Goal: Task Accomplishment & Management: Manage account settings

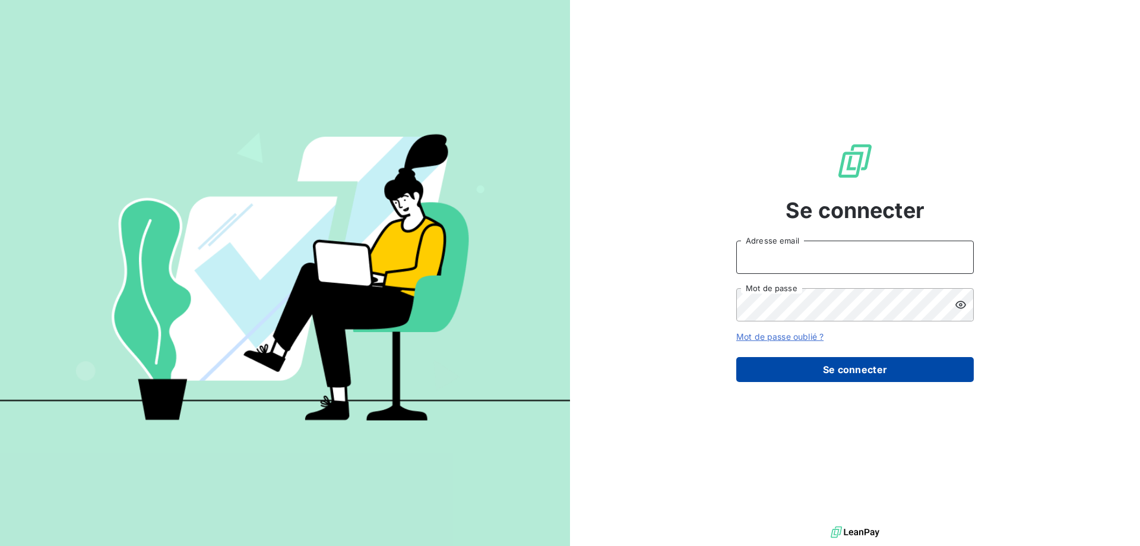
type input "[EMAIL_ADDRESS][DOMAIN_NAME]"
click at [823, 377] on button "Se connecter" at bounding box center [855, 369] width 238 height 25
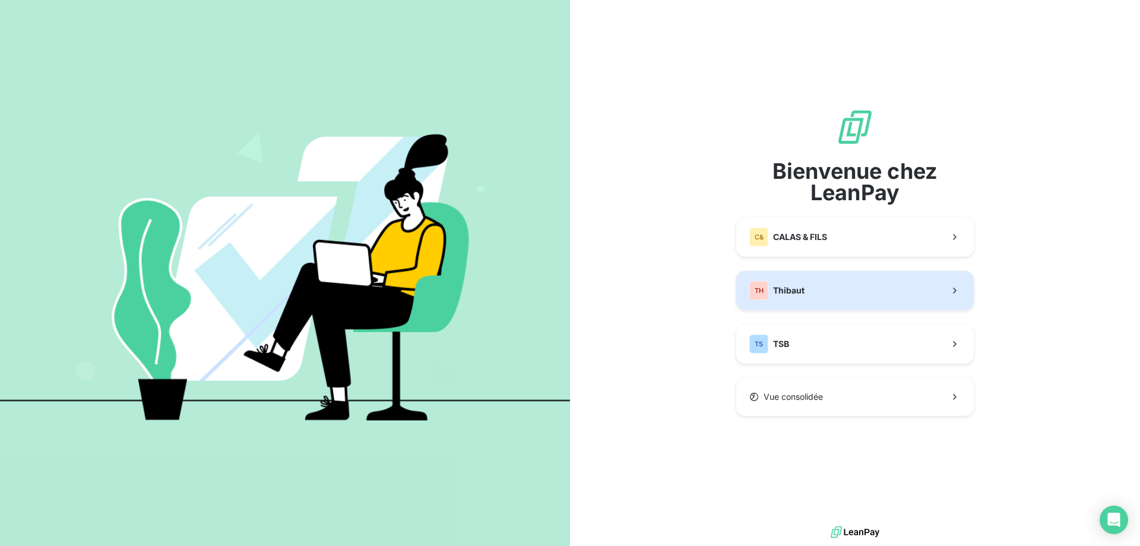
click at [805, 299] on button "TH Thibaut" at bounding box center [855, 290] width 238 height 39
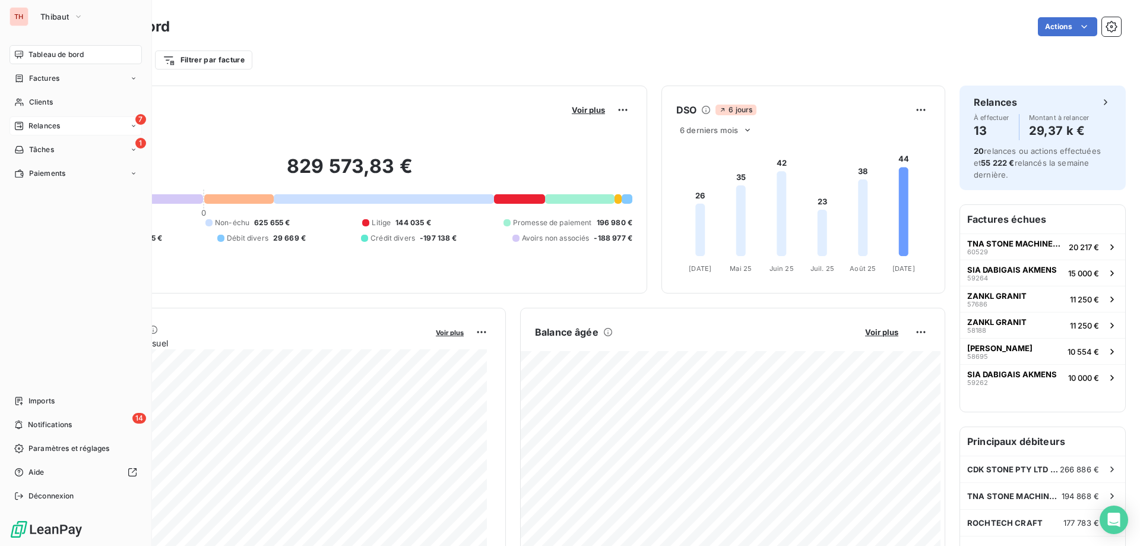
drag, startPoint x: 23, startPoint y: 121, endPoint x: 42, endPoint y: 121, distance: 19.0
click at [23, 121] on div "Relances" at bounding box center [37, 126] width 46 height 11
